Goal: Navigation & Orientation: Find specific page/section

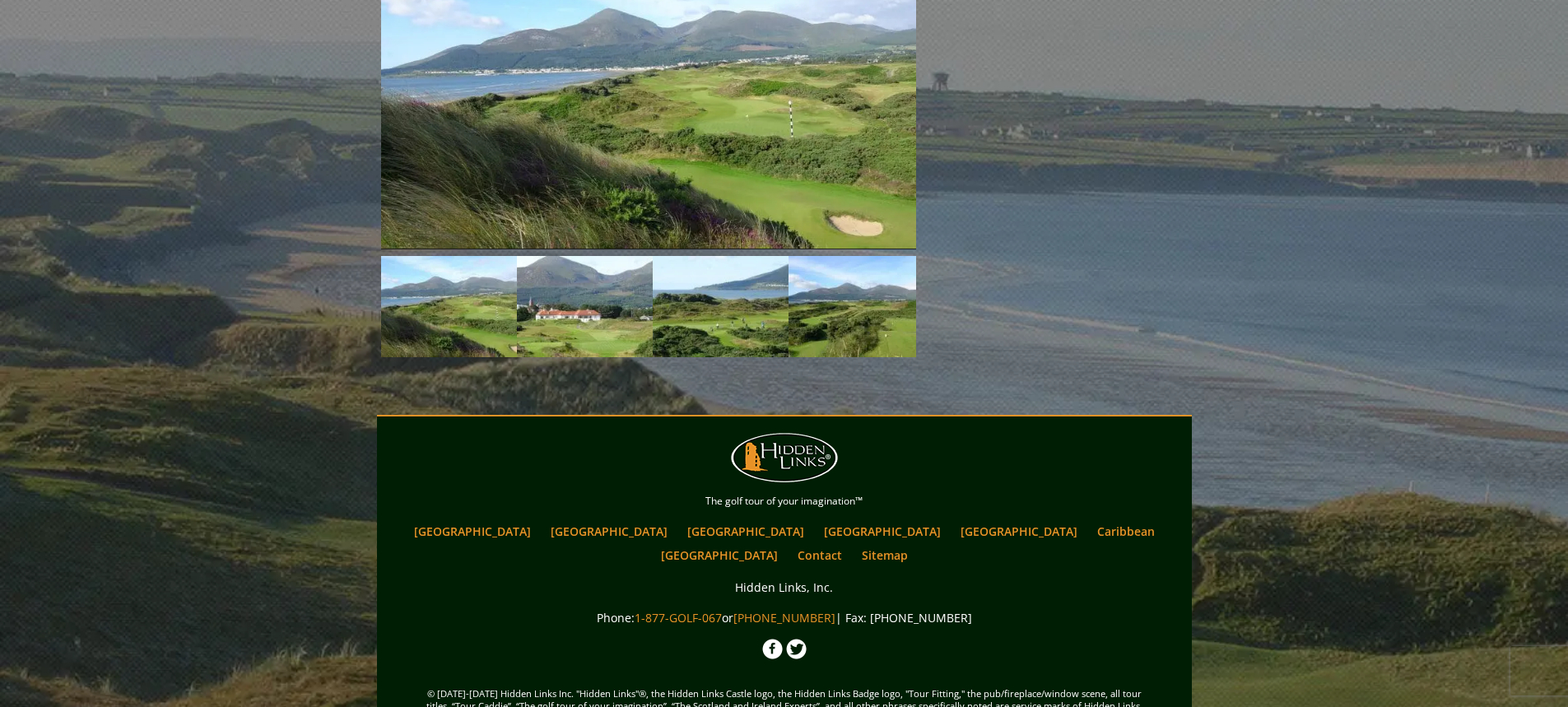
scroll to position [1527, 0]
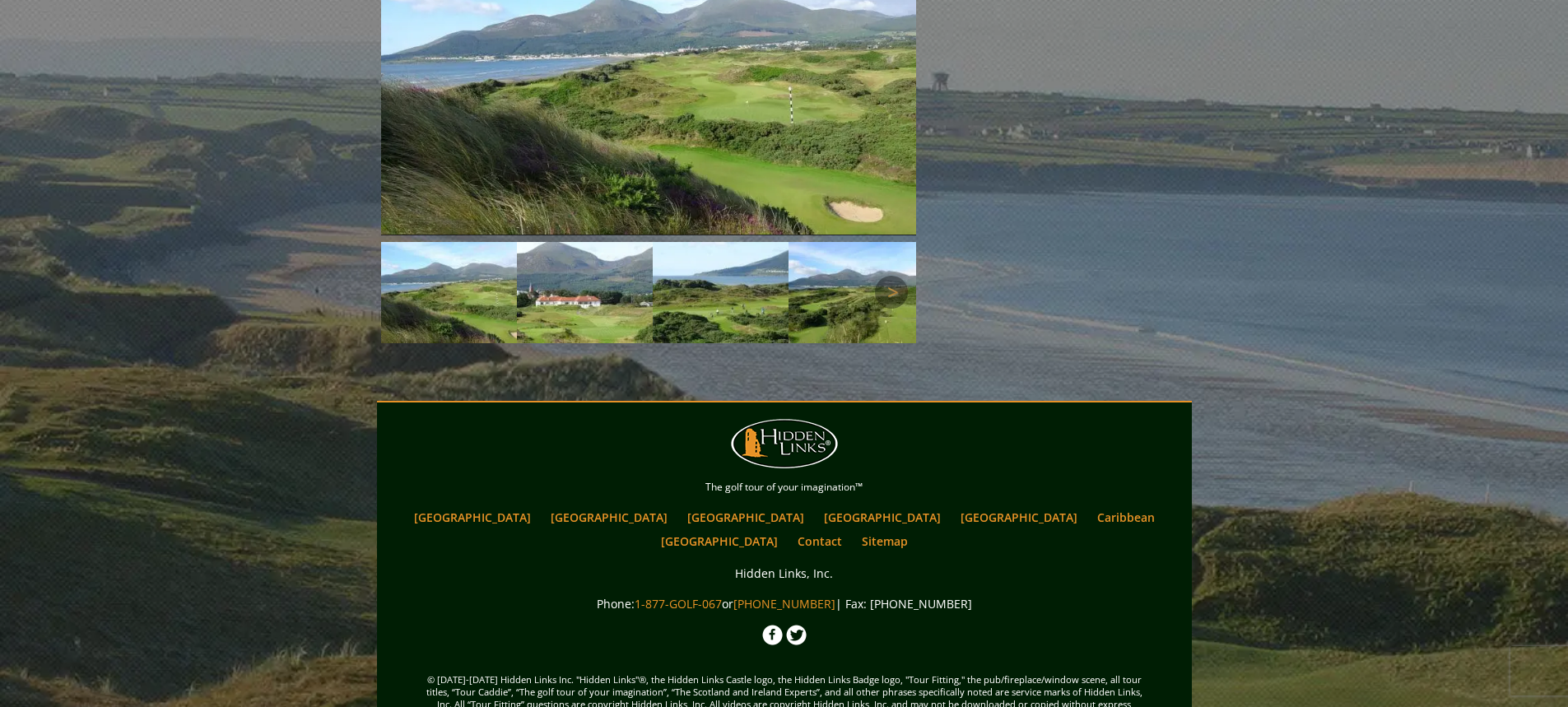
click at [743, 273] on img at bounding box center [720, 293] width 136 height 102
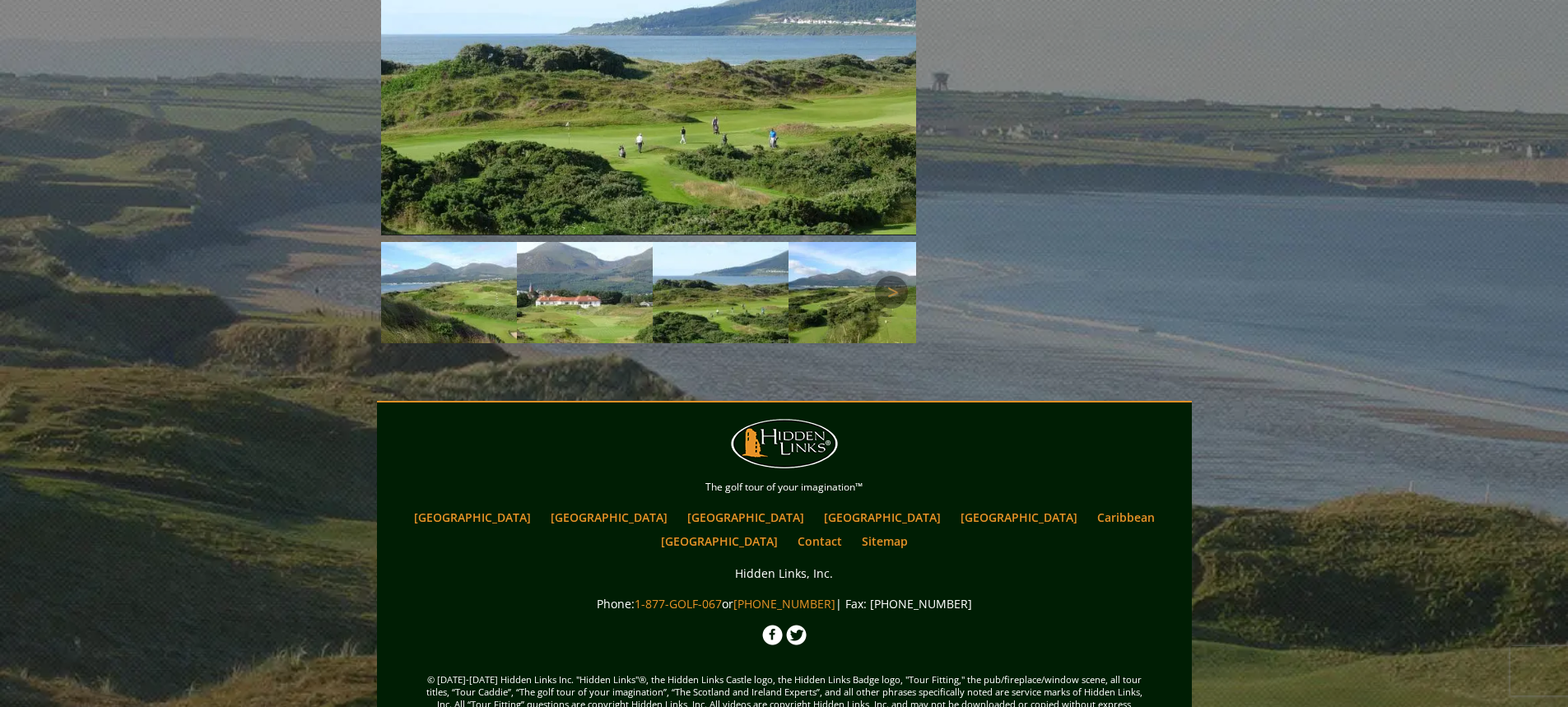
click at [854, 263] on img at bounding box center [856, 293] width 136 height 102
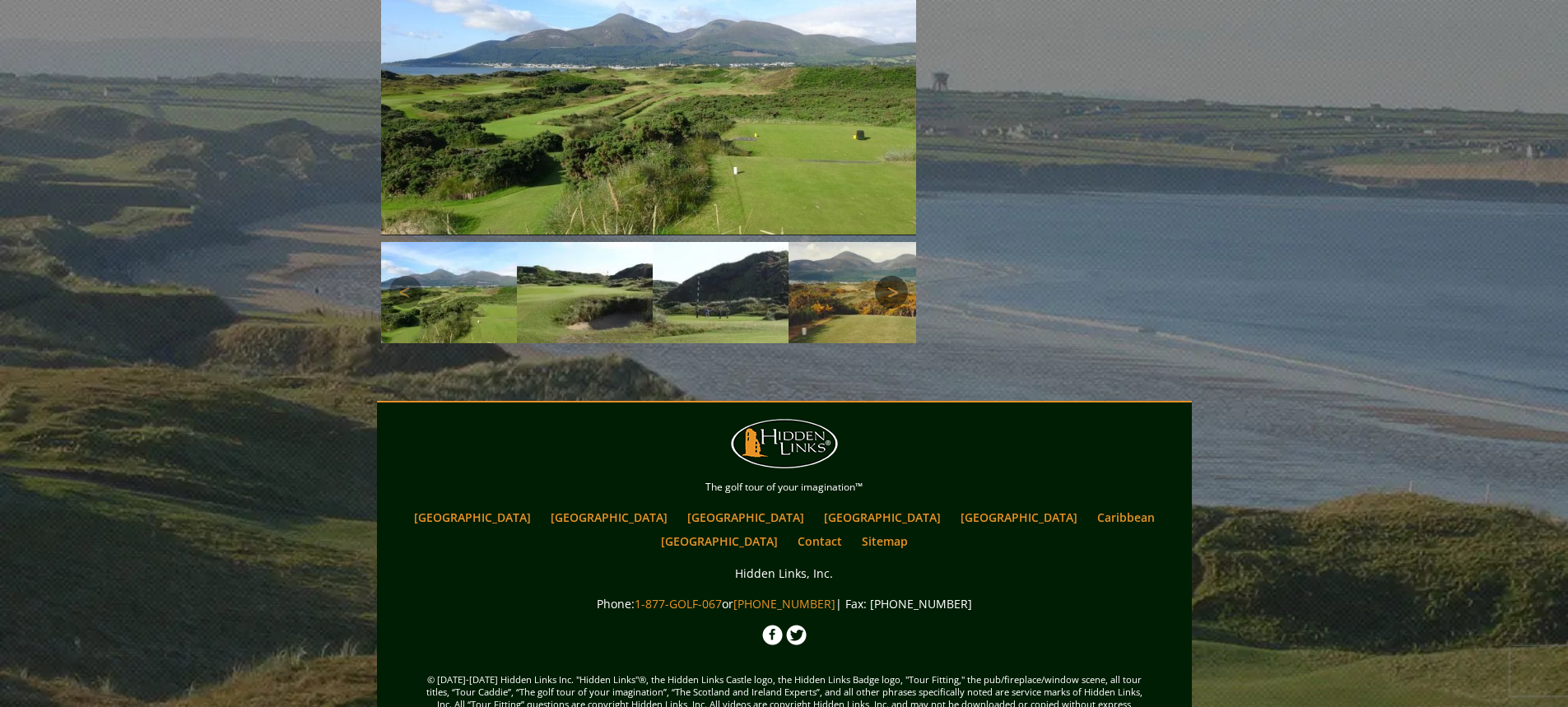
click at [878, 276] on link "Next" at bounding box center [891, 292] width 33 height 33
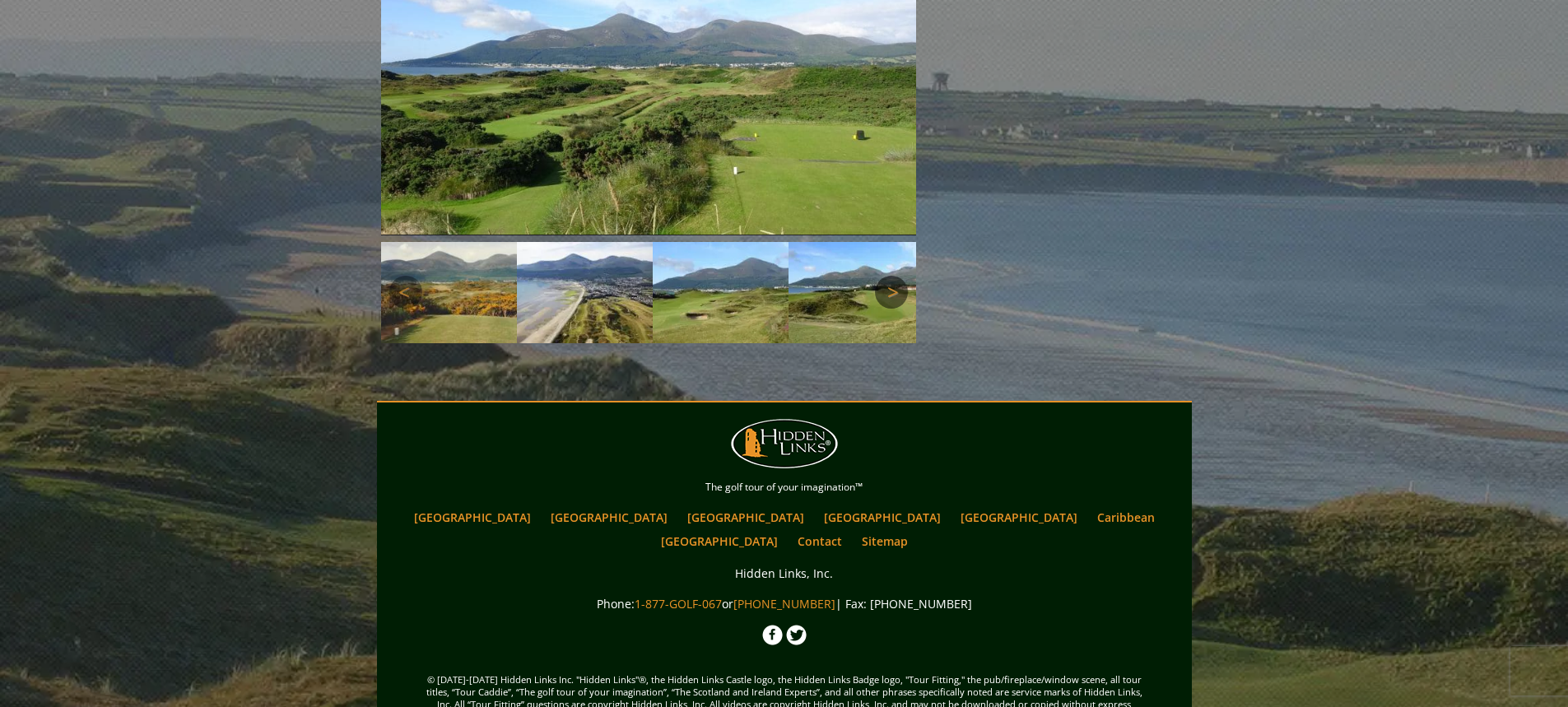
click at [880, 276] on link "Next" at bounding box center [891, 292] width 33 height 33
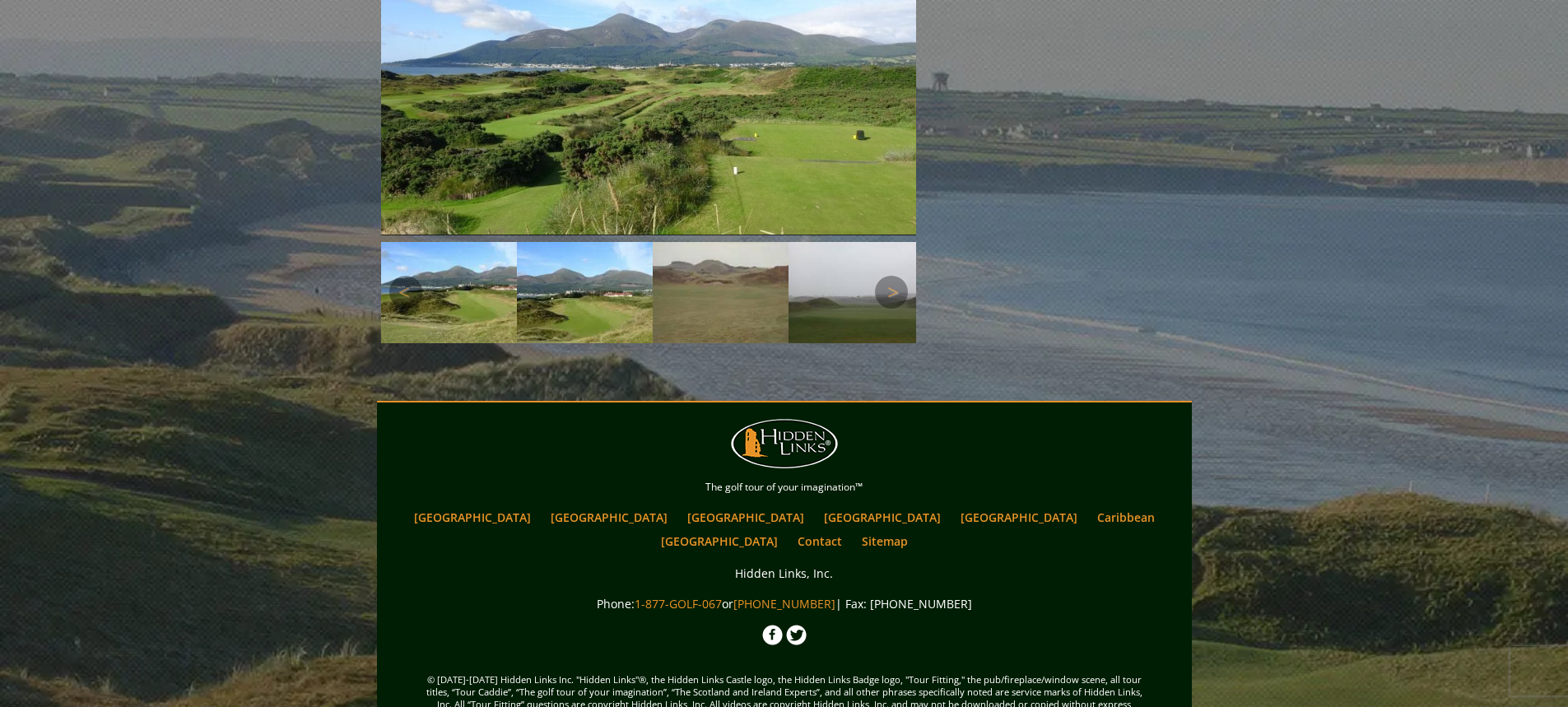
click at [479, 269] on img at bounding box center [449, 293] width 136 height 102
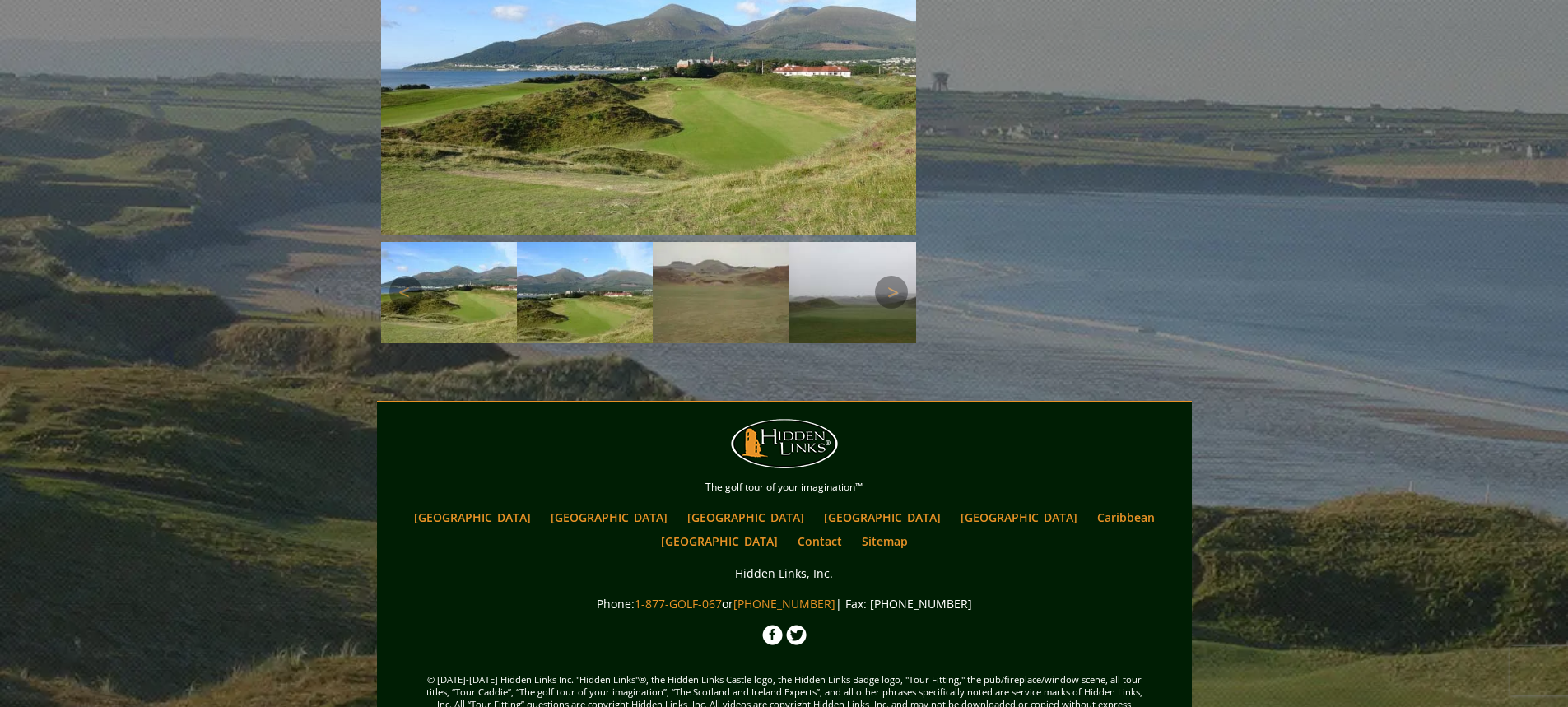
click at [603, 269] on img at bounding box center [585, 293] width 136 height 102
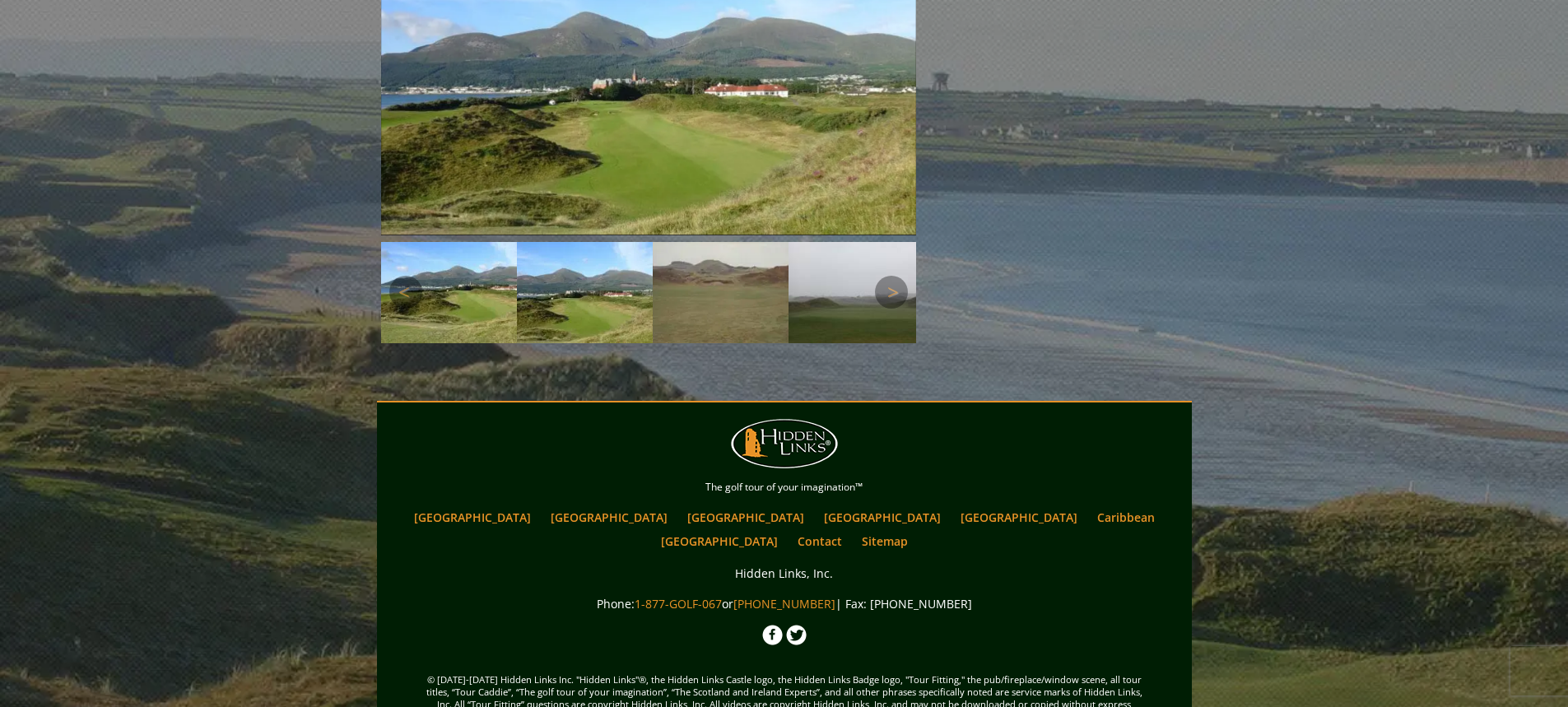
click at [672, 266] on img at bounding box center [720, 293] width 136 height 101
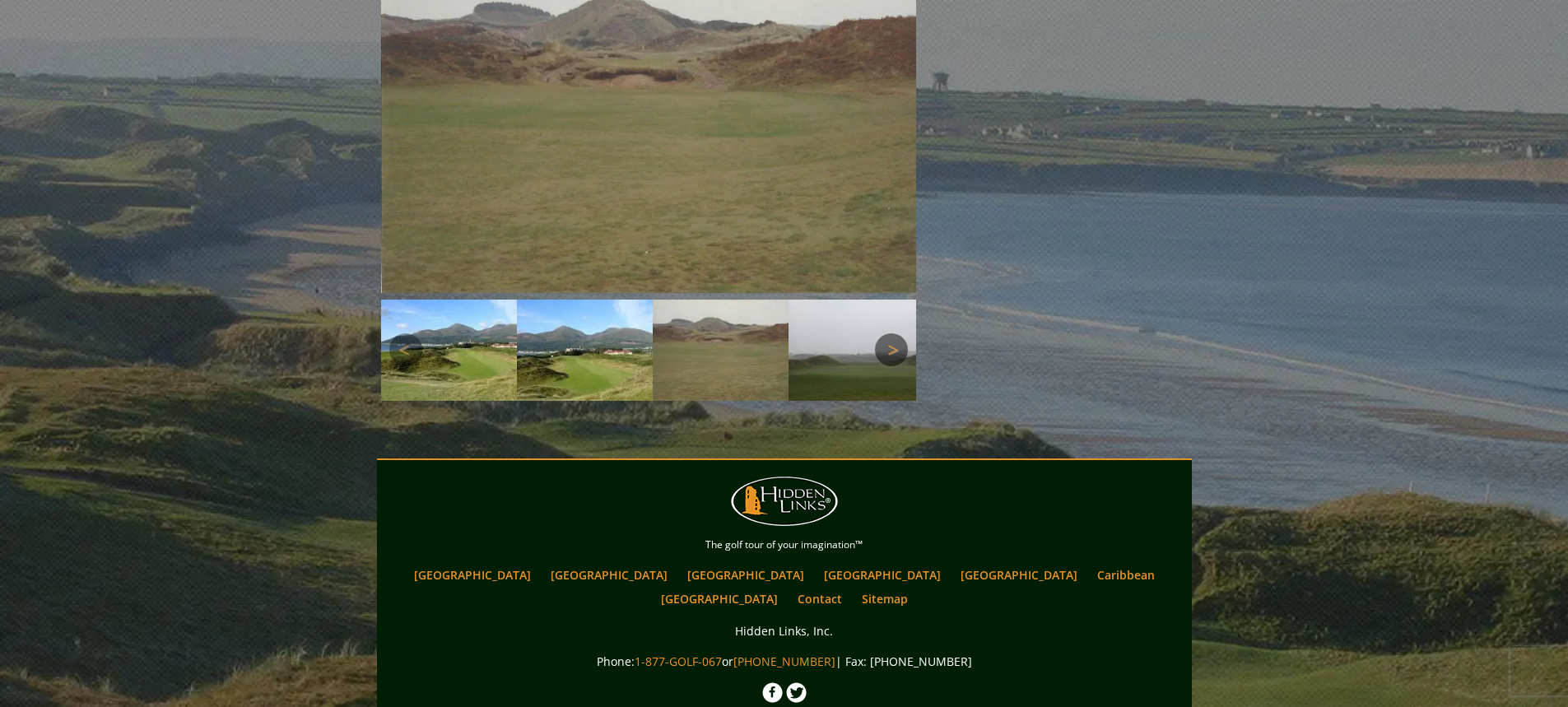
click at [888, 333] on link "Next" at bounding box center [891, 349] width 33 height 33
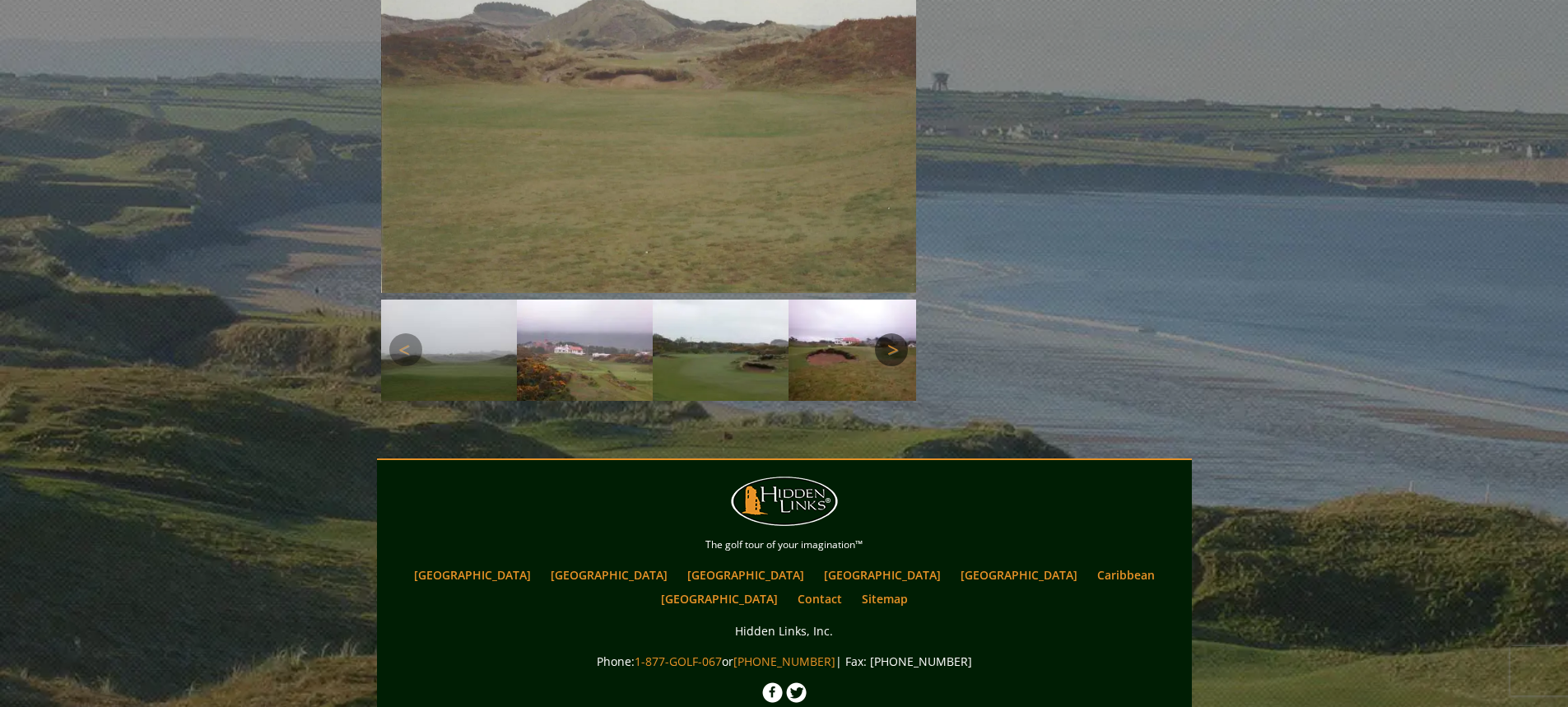
click at [893, 333] on link "Next" at bounding box center [891, 349] width 33 height 33
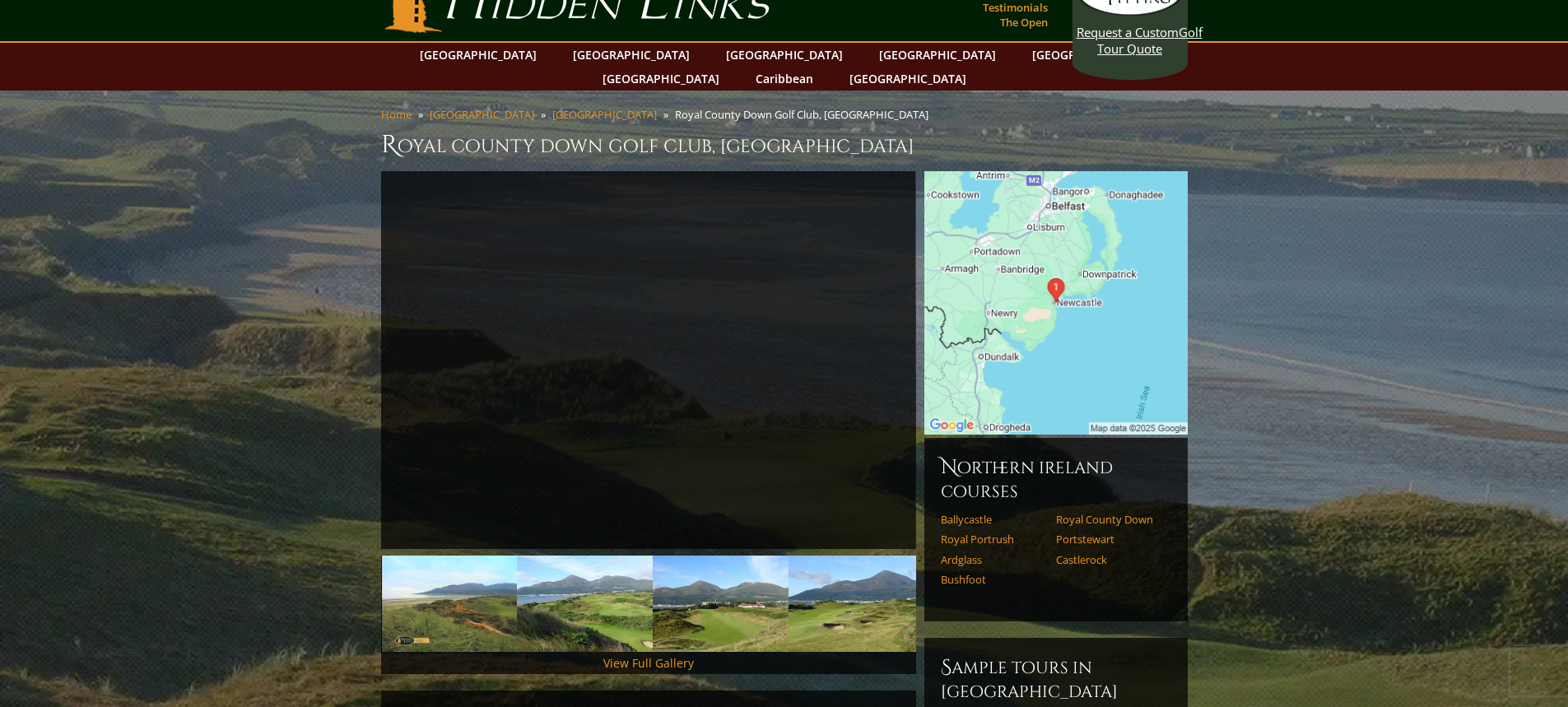
scroll to position [0, 0]
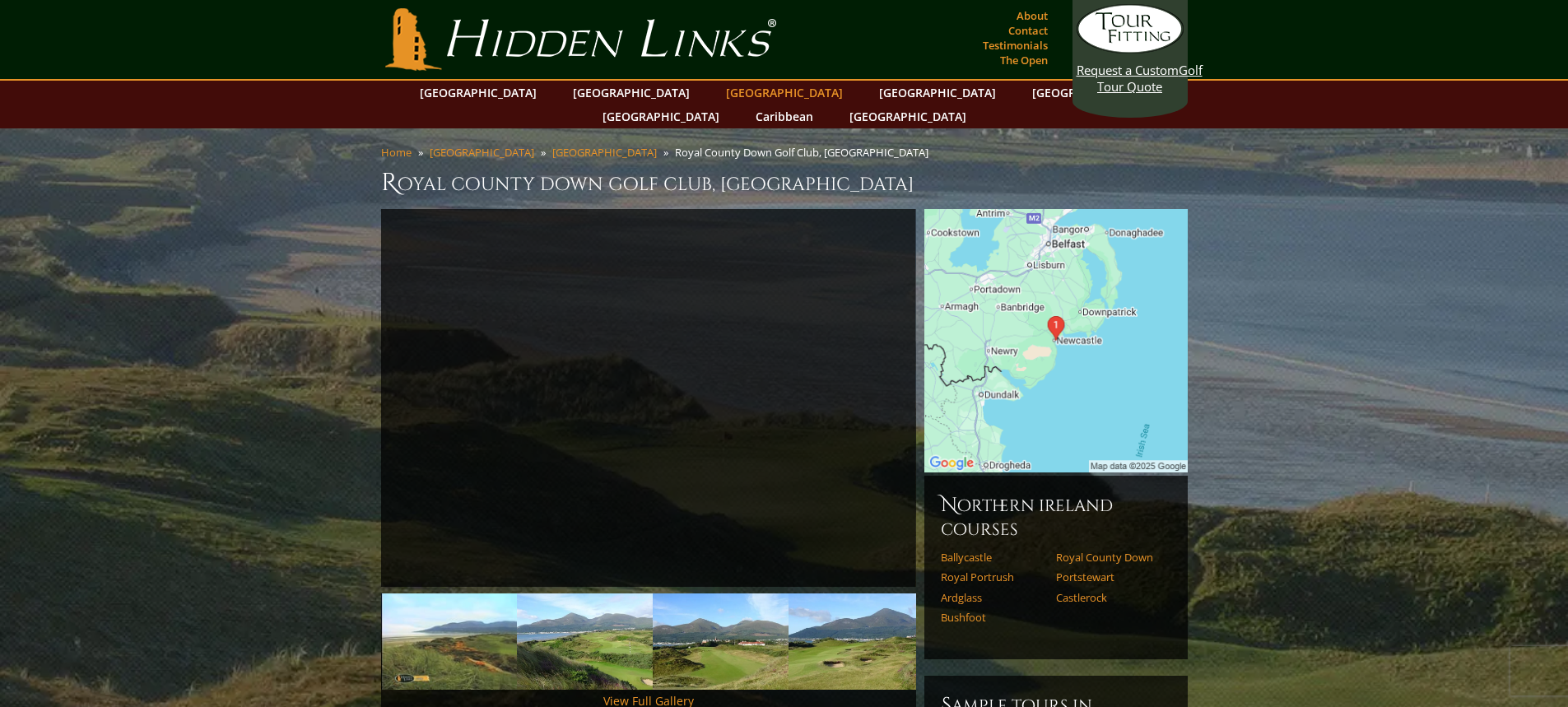
click at [718, 93] on link "[GEOGRAPHIC_DATA]" at bounding box center [784, 93] width 133 height 24
